Goal: Task Accomplishment & Management: Manage account settings

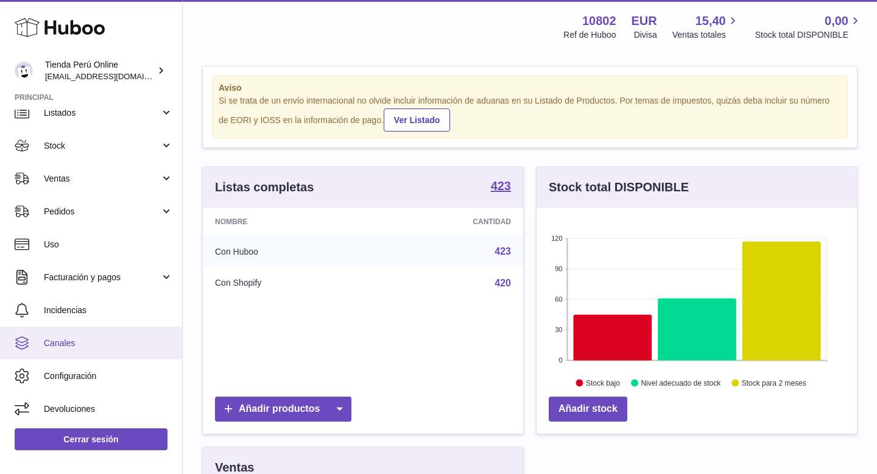
scroll to position [5, 0]
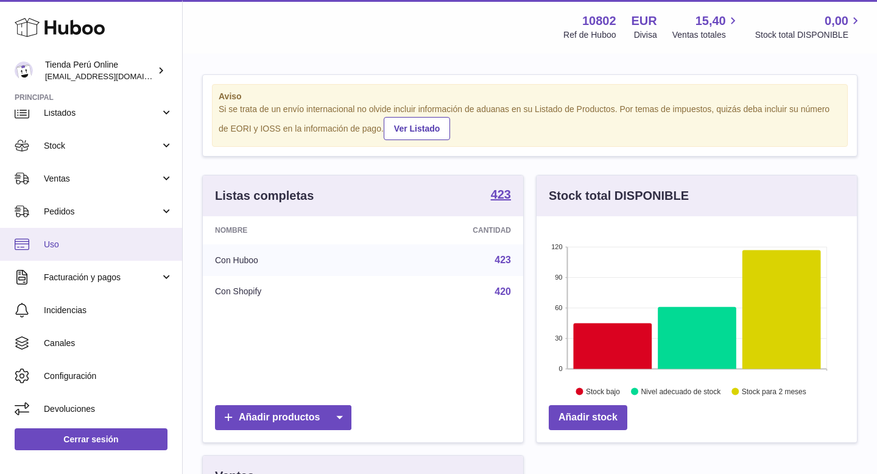
click at [90, 240] on span "Uso" at bounding box center [108, 245] width 129 height 12
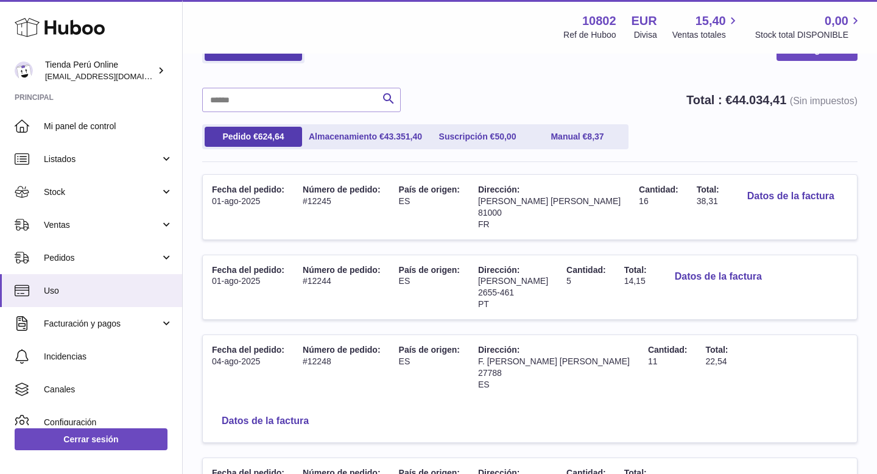
scroll to position [71, 0]
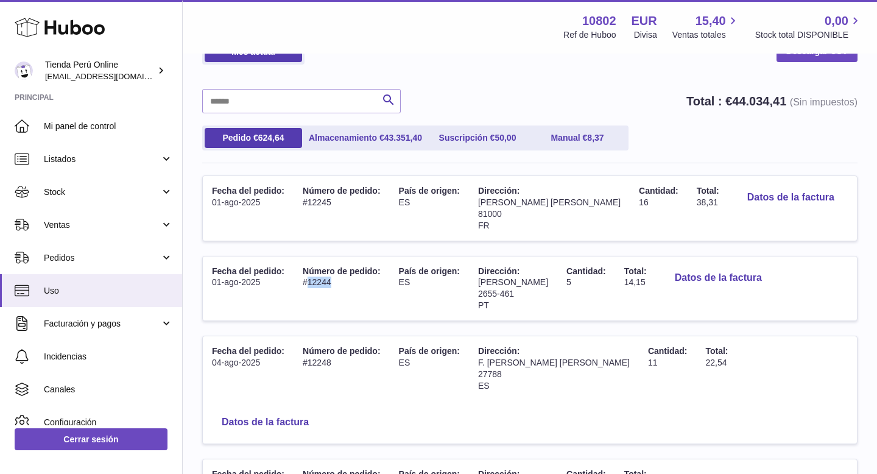
drag, startPoint x: 308, startPoint y: 282, endPoint x: 342, endPoint y: 282, distance: 33.5
click at [342, 282] on td "Número de pedido: #12244" at bounding box center [341, 288] width 96 height 65
copy td "12244"
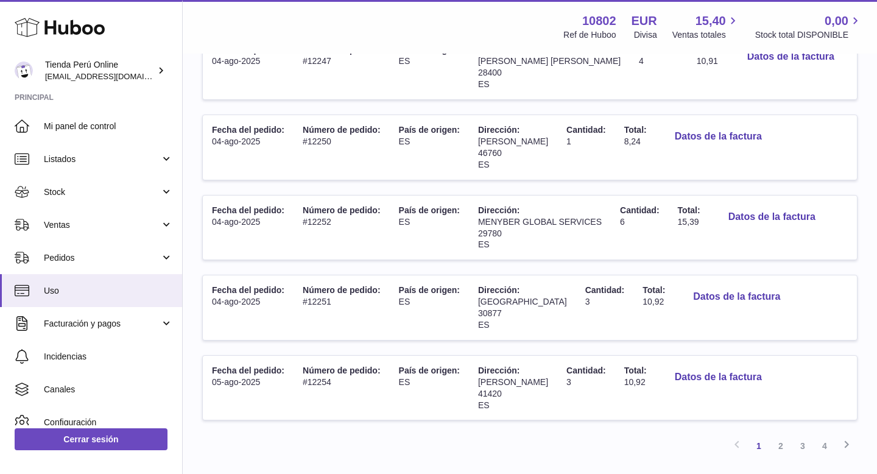
scroll to position [689, 0]
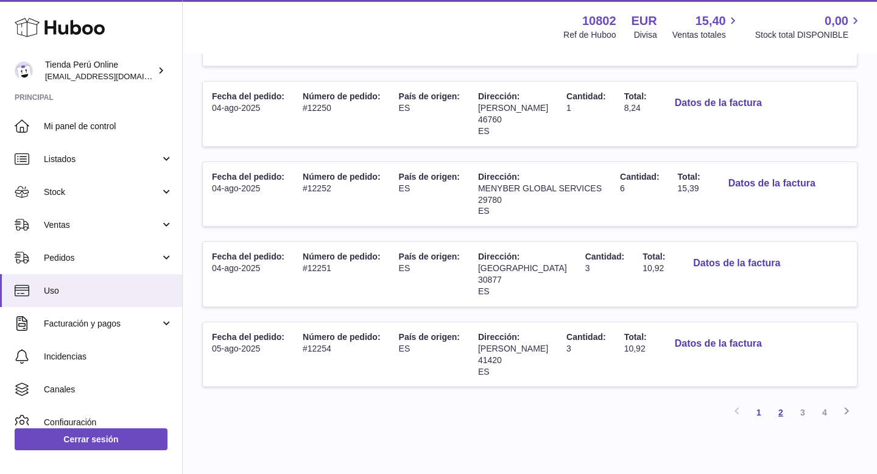
click at [778, 401] on link "2" at bounding box center [781, 412] width 22 height 22
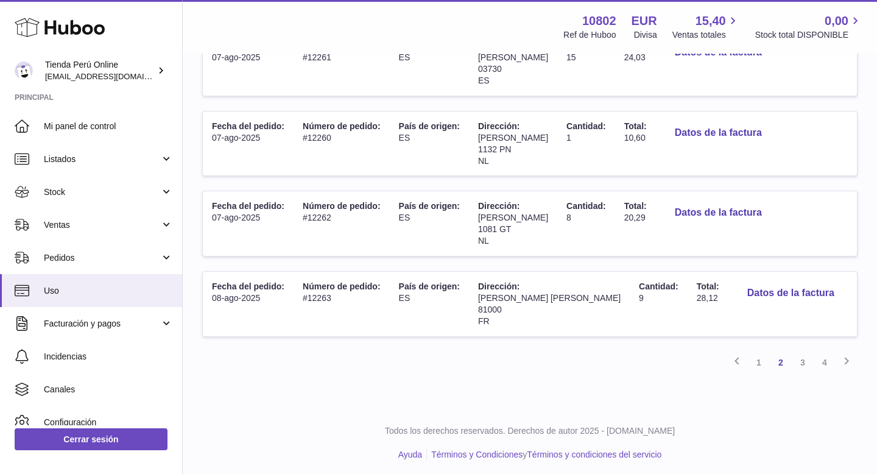
scroll to position [697, 0]
click at [801, 362] on link "3" at bounding box center [803, 362] width 22 height 22
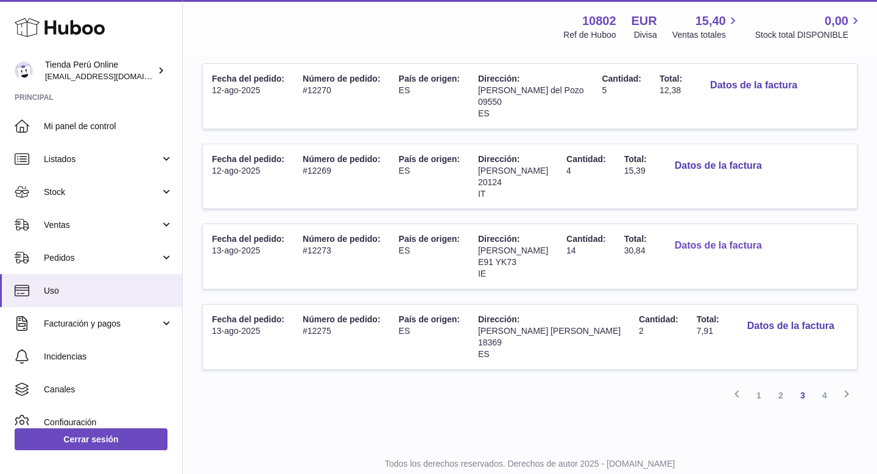
scroll to position [667, 0]
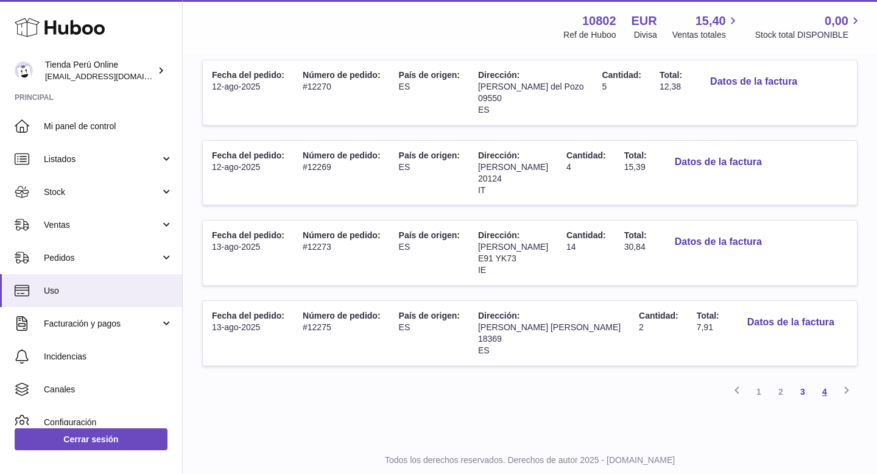
click at [819, 393] on link "4" at bounding box center [825, 392] width 22 height 22
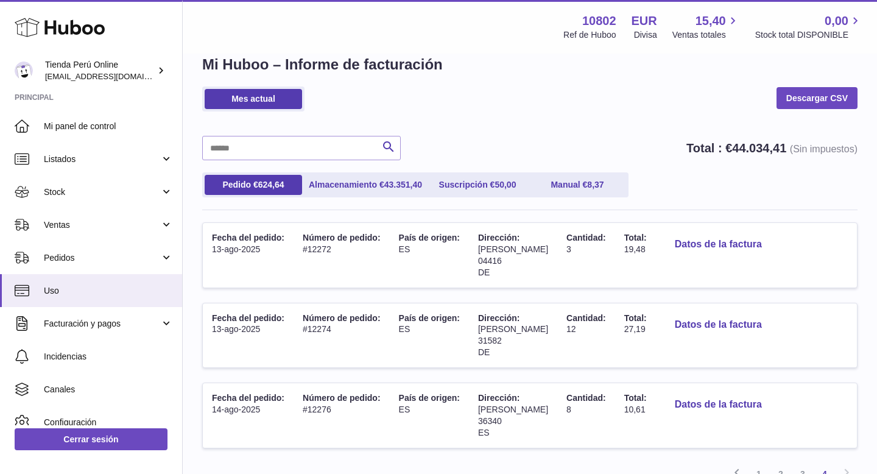
scroll to position [4, 0]
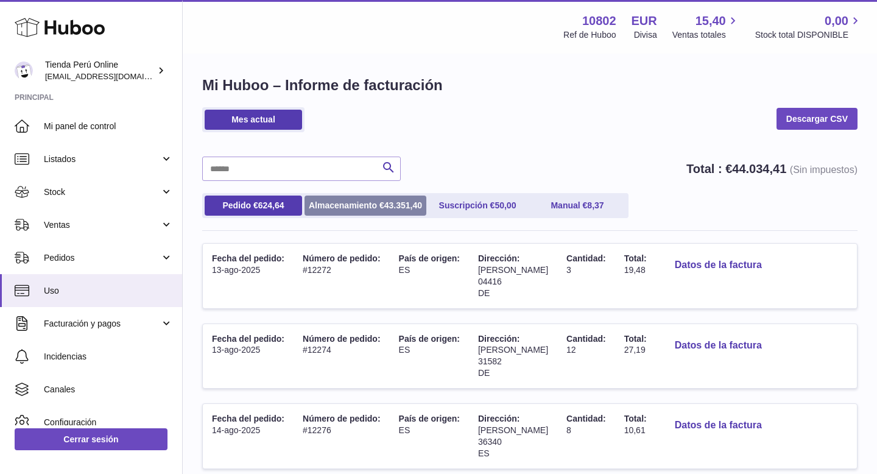
click at [375, 209] on link "Almacenamiento € 43.351,40" at bounding box center [365, 205] width 122 height 20
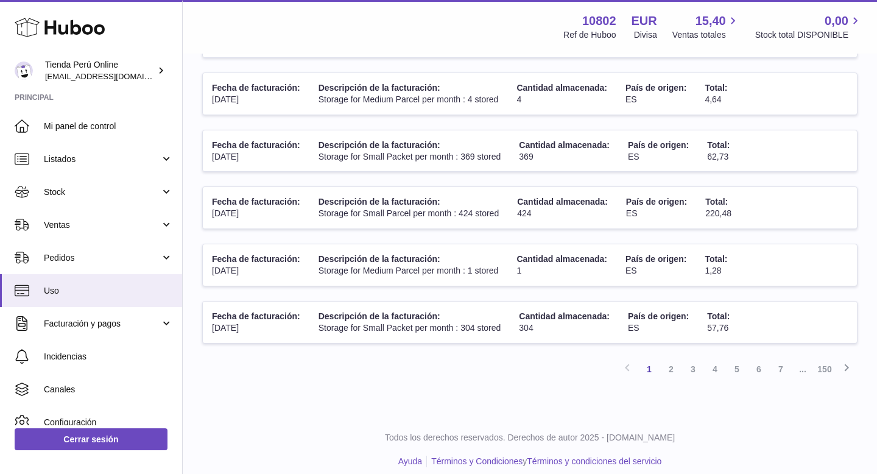
scroll to position [471, 0]
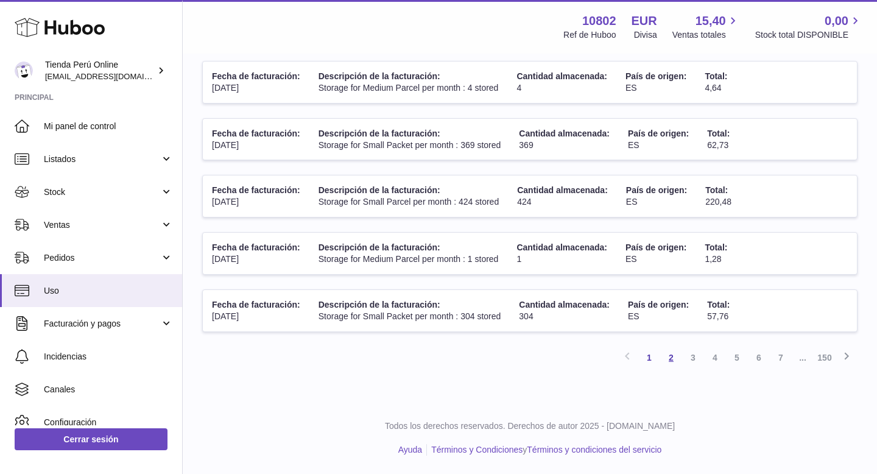
click at [675, 359] on link "2" at bounding box center [671, 357] width 22 height 22
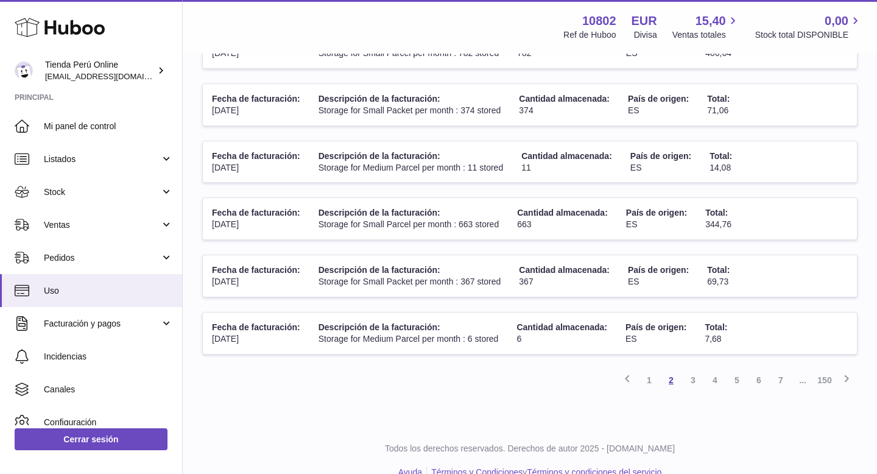
scroll to position [471, 0]
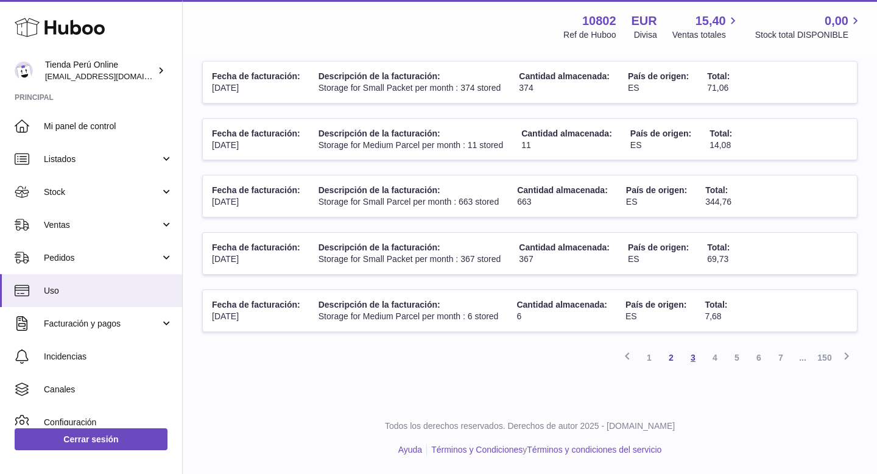
click at [697, 363] on link "3" at bounding box center [693, 357] width 22 height 22
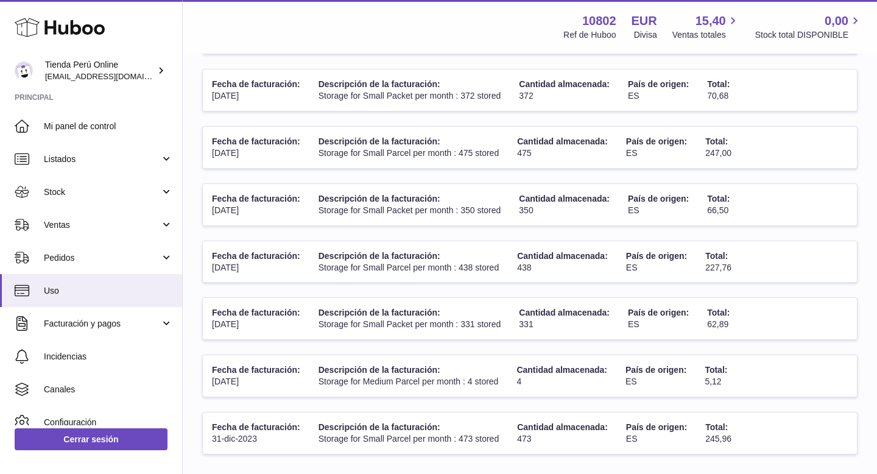
scroll to position [471, 0]
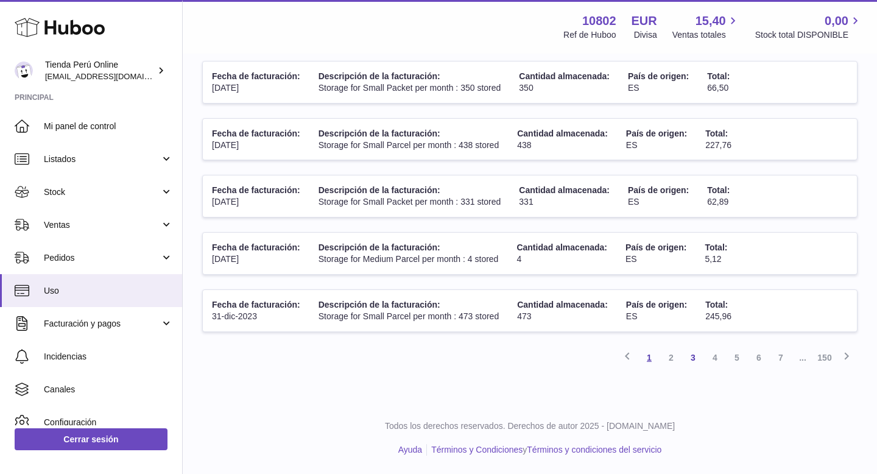
click at [647, 360] on link "1" at bounding box center [649, 357] width 22 height 22
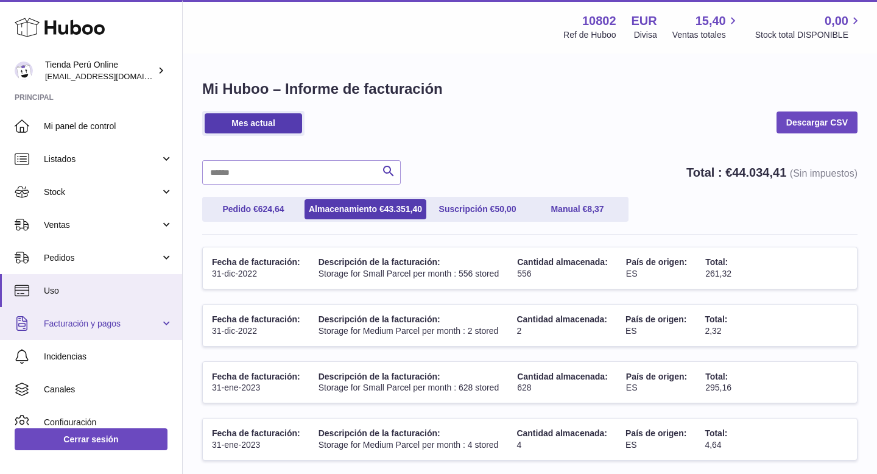
click at [113, 327] on span "Facturación y pagos" at bounding box center [102, 324] width 116 height 12
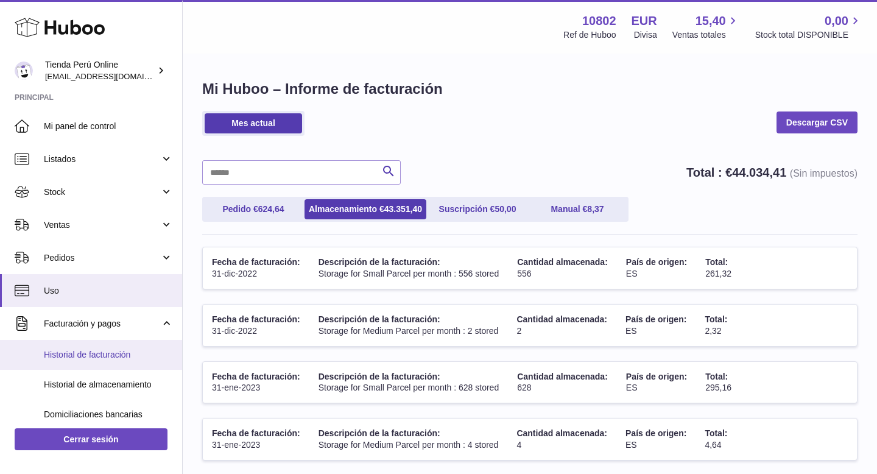
click at [114, 359] on span "Historial de facturación" at bounding box center [108, 355] width 129 height 12
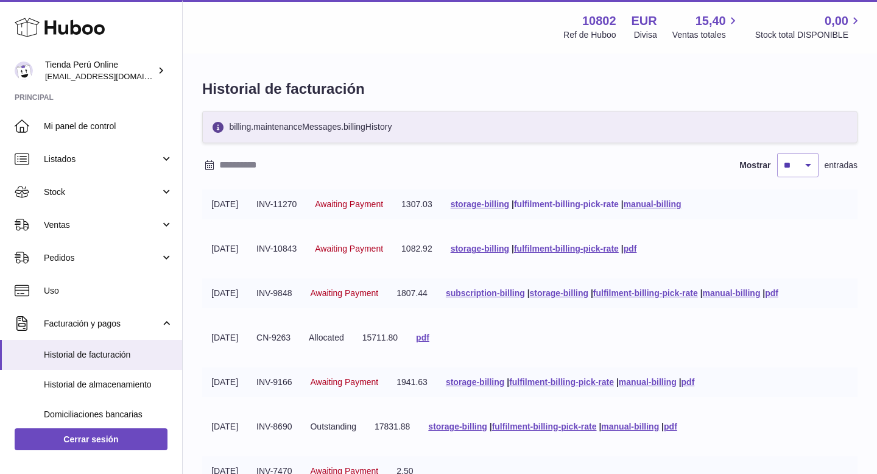
click at [580, 203] on link "fulfilment-billing-pick-rate" at bounding box center [566, 204] width 105 height 10
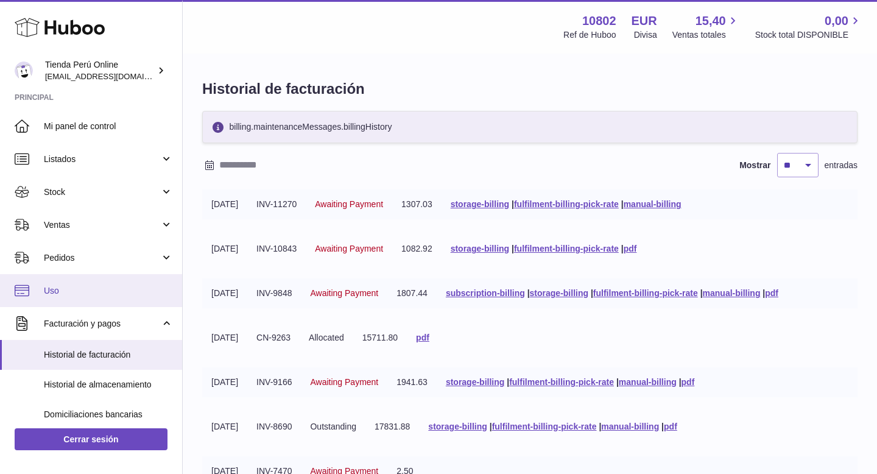
click at [84, 285] on span "Uso" at bounding box center [108, 291] width 129 height 12
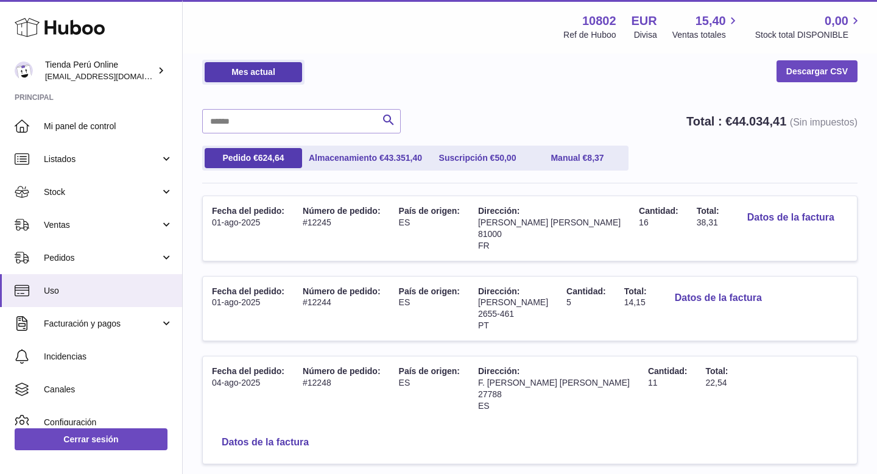
scroll to position [52, 0]
